Goal: Browse casually

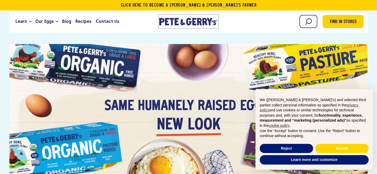
click at [203, 21] on icon at bounding box center [205, 21] width 5 height 7
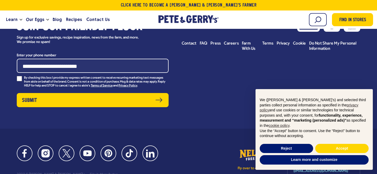
scroll to position [2589, 0]
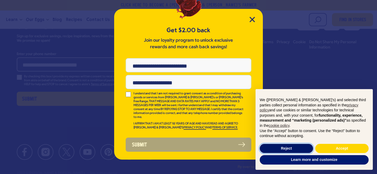
click at [274, 148] on button "Reject" at bounding box center [286, 148] width 53 height 9
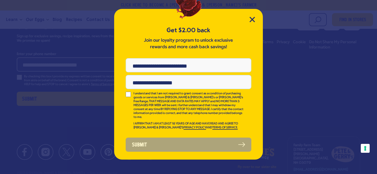
click at [247, 23] on div "Get $2.00 back Join our loyalty program to unlock exclusive rewards and more ca…" at bounding box center [188, 84] width 149 height 151
click at [251, 21] on icon "Close Modal" at bounding box center [251, 19] width 5 height 5
